Goal: Information Seeking & Learning: Check status

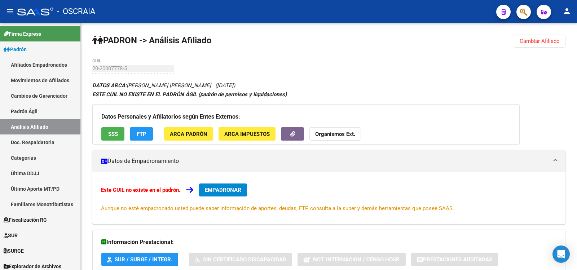
click at [30, 114] on link "Padrón Ágil" at bounding box center [40, 110] width 80 height 15
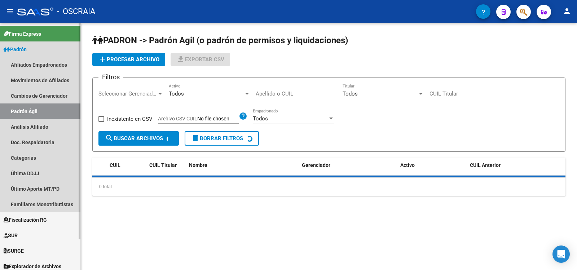
click at [28, 129] on link "Análisis Afiliado" at bounding box center [40, 126] width 80 height 15
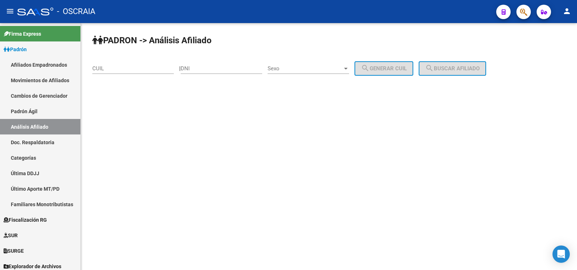
click at [131, 71] on input "CUIL" at bounding box center [132, 68] width 81 height 6
paste input "27-23614586-2"
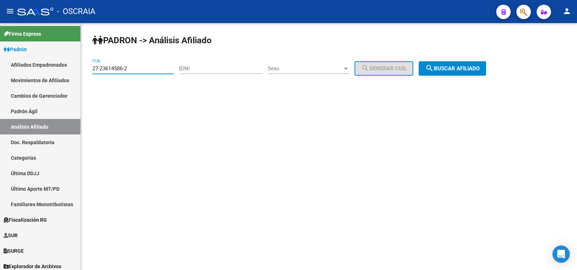
type input "27-23614586-2"
click at [433, 68] on mat-icon "search" at bounding box center [429, 68] width 9 height 9
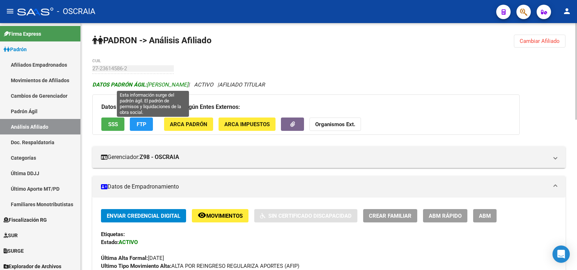
copy span "[PERSON_NAME]"
drag, startPoint x: 213, startPoint y: 83, endPoint x: 148, endPoint y: 85, distance: 65.3
click at [148, 85] on icon "DATOS [PERSON_NAME]: [PERSON_NAME] | ACTIVO | AFILIADO TITULAR" at bounding box center [178, 84] width 172 height 6
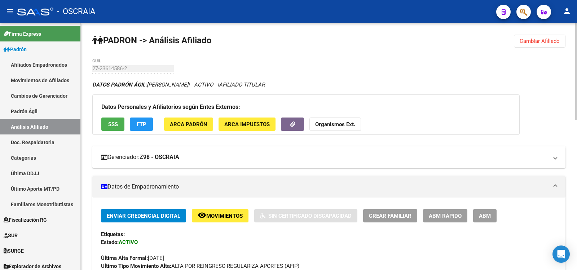
scroll to position [240, 0]
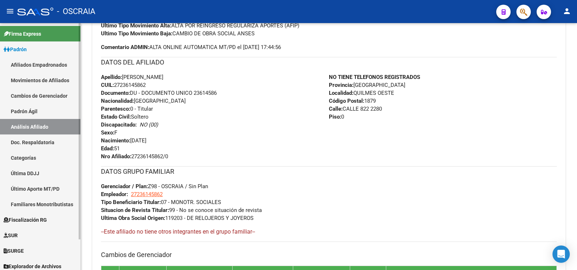
click at [50, 110] on link "Padrón Ágil" at bounding box center [40, 110] width 80 height 15
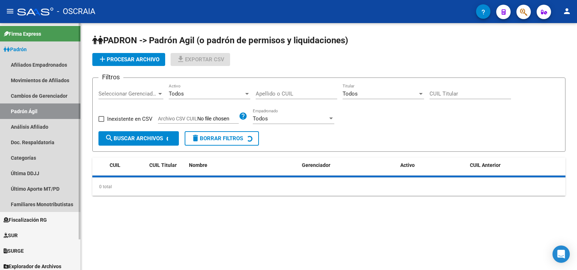
drag, startPoint x: 50, startPoint y: 124, endPoint x: 58, endPoint y: 122, distance: 9.0
click at [50, 125] on link "Análisis Afiliado" at bounding box center [40, 126] width 80 height 15
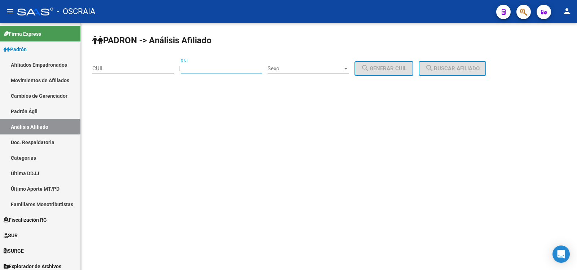
drag, startPoint x: 210, startPoint y: 69, endPoint x: 261, endPoint y: 66, distance: 50.9
click at [210, 69] on input "DNI" at bounding box center [221, 68] width 81 height 6
paste input "21461903"
type input "21461903"
click at [293, 71] on span "Sexo" at bounding box center [304, 68] width 75 height 6
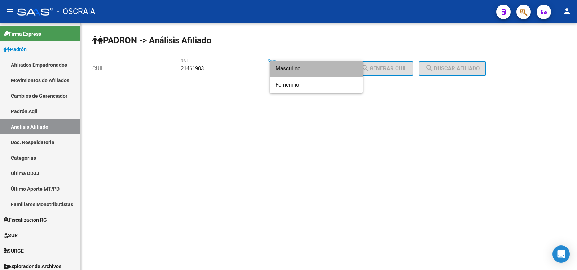
click at [299, 73] on span "Masculino" at bounding box center [315, 69] width 81 height 16
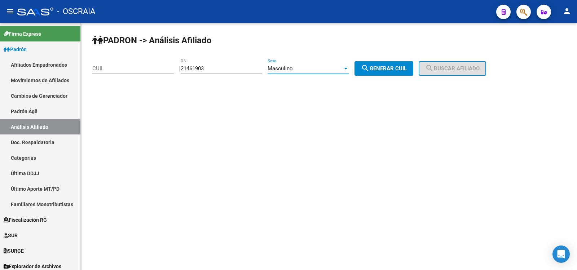
click at [386, 72] on button "search Generar CUIL" at bounding box center [383, 68] width 59 height 14
type input "20-21461903-3"
click at [454, 64] on button "search Buscar afiliado" at bounding box center [451, 68] width 67 height 14
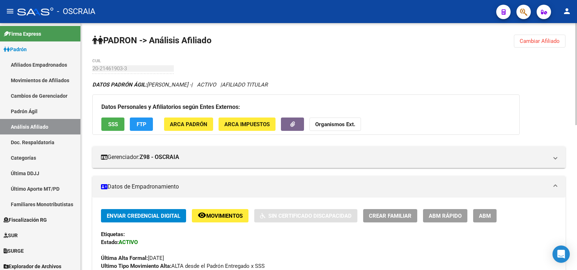
scroll to position [240, 0]
